Goal: Find specific page/section: Find specific page/section

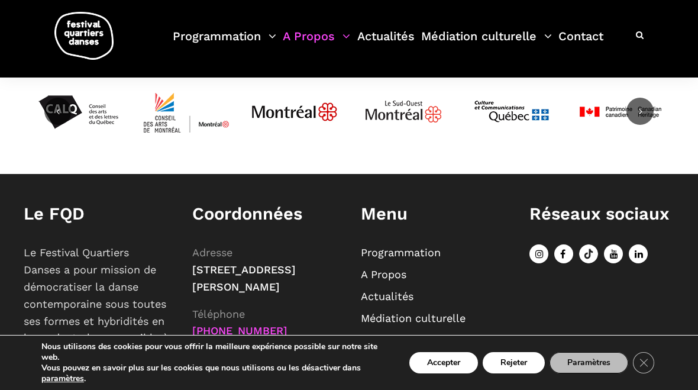
scroll to position [509, 0]
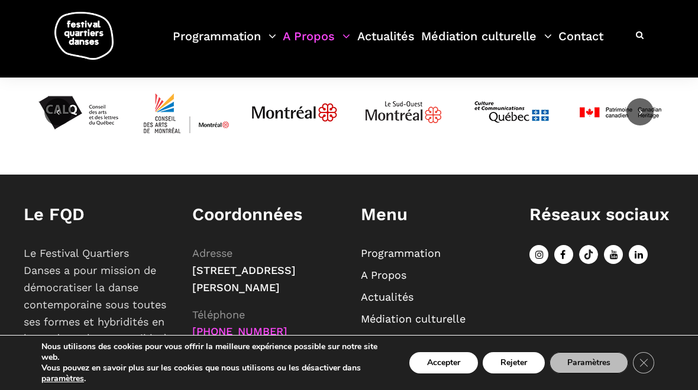
click at [444, 373] on button "Accepter" at bounding box center [443, 362] width 69 height 21
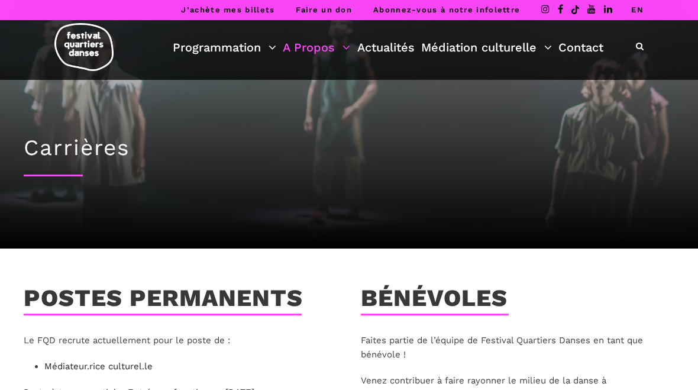
click at [591, 55] on link "Contact" at bounding box center [580, 47] width 45 height 20
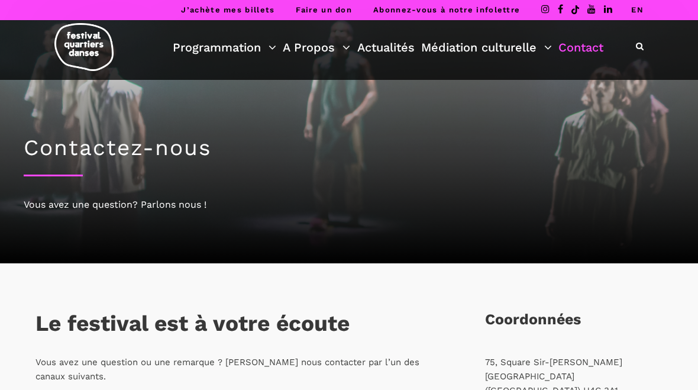
click at [328, 50] on link "A Propos" at bounding box center [316, 47] width 67 height 20
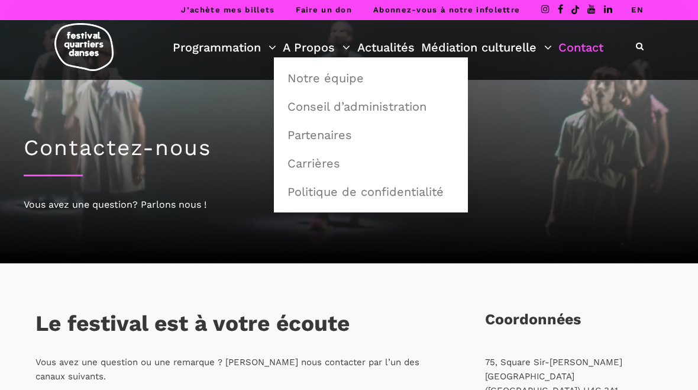
click at [352, 87] on link "Notre équipe" at bounding box center [370, 77] width 181 height 27
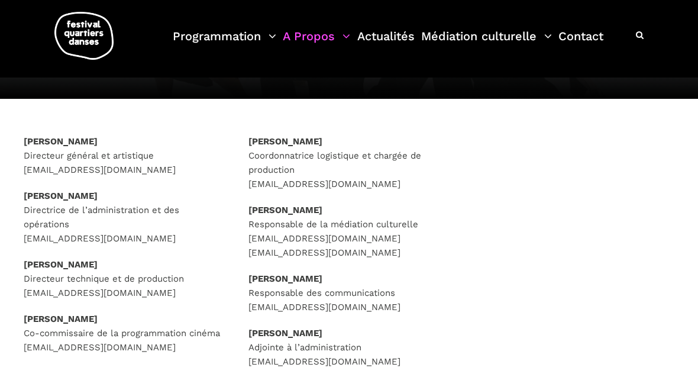
scroll to position [139, 0]
